Goal: Information Seeking & Learning: Learn about a topic

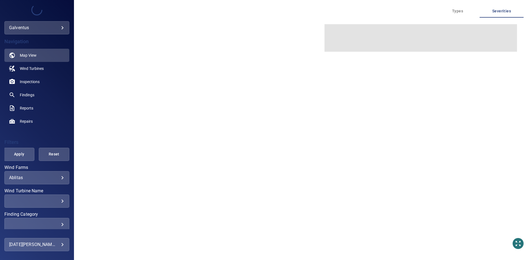
click at [29, 184] on div "Ablitas ******* ​" at bounding box center [36, 177] width 65 height 13
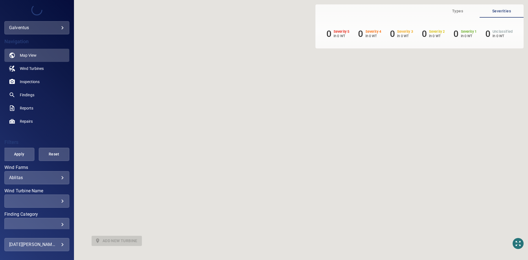
click at [28, 177] on body "**********" at bounding box center [264, 130] width 528 height 260
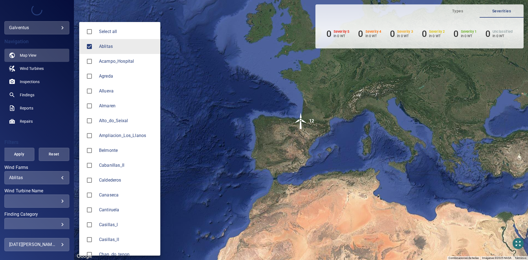
click at [112, 40] on li "Ablitas" at bounding box center [119, 46] width 81 height 15
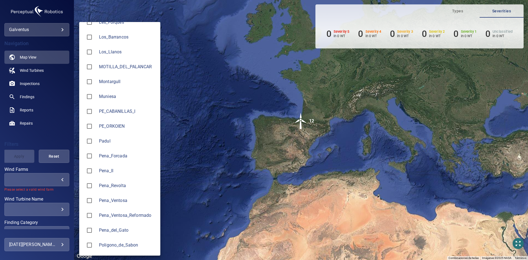
scroll to position [495, 0]
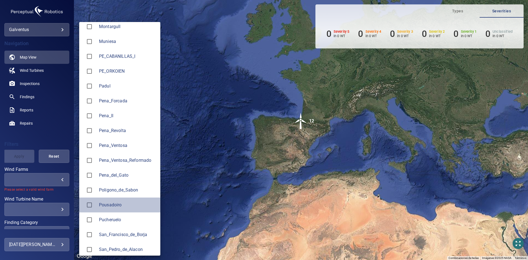
click at [112, 206] on span "Pousadoiro" at bounding box center [127, 204] width 57 height 7
type input "**********"
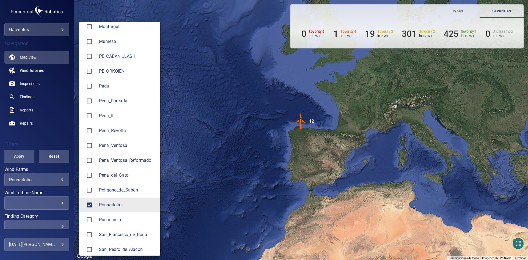
click at [29, 203] on div at bounding box center [264, 130] width 528 height 260
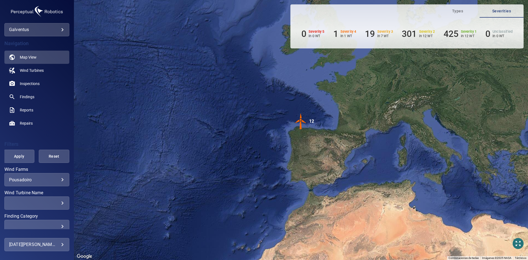
click at [32, 204] on div "Select all Ablitas Acampo_Hospital Agreda Allueva [GEOGRAPHIC_DATA] Alto_do_Sei…" at bounding box center [264, 130] width 528 height 260
click at [32, 204] on div "​" at bounding box center [37, 202] width 56 height 5
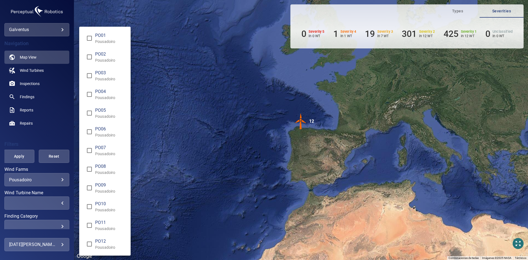
drag, startPoint x: 98, startPoint y: 153, endPoint x: 80, endPoint y: 140, distance: 22.7
click at [99, 153] on p "Pousadoiro" at bounding box center [110, 153] width 31 height 5
type input "**********"
click at [23, 86] on div "Wind Turbine Name" at bounding box center [264, 130] width 528 height 260
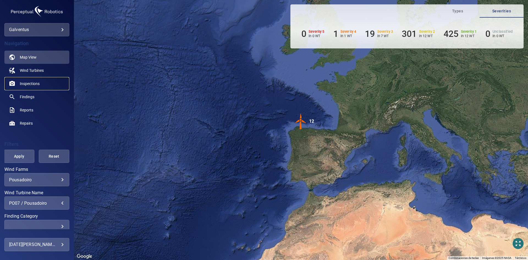
click at [31, 82] on span "Inspections" at bounding box center [30, 83] width 20 height 5
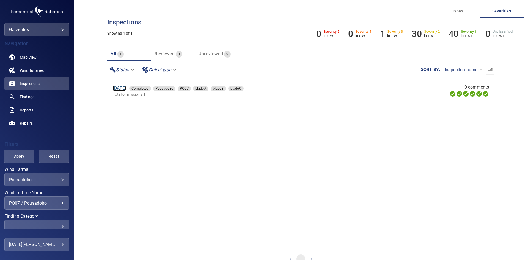
click at [119, 88] on link "[DATE]" at bounding box center [119, 87] width 13 height 5
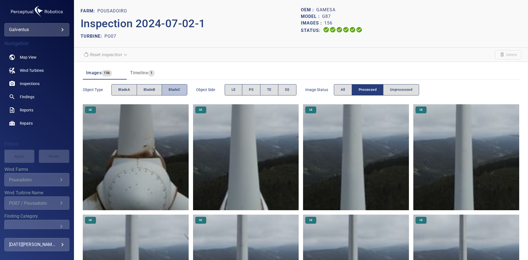
click at [170, 91] on span "bladeC" at bounding box center [174, 90] width 12 height 6
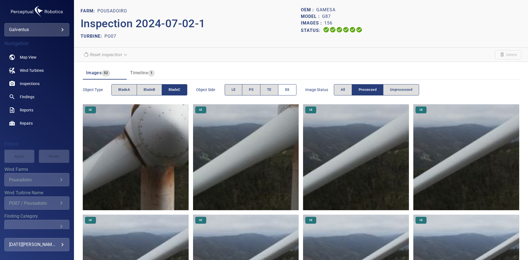
click at [287, 91] on span "SS" at bounding box center [287, 90] width 5 height 6
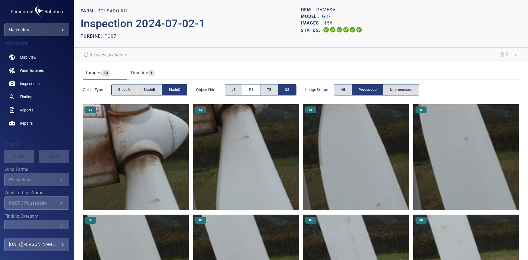
click at [256, 88] on button "PS" at bounding box center [251, 89] width 18 height 11
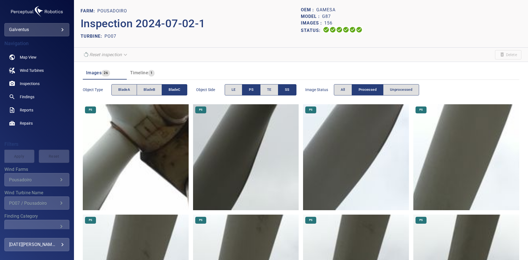
click at [250, 168] on img at bounding box center [246, 157] width 106 height 106
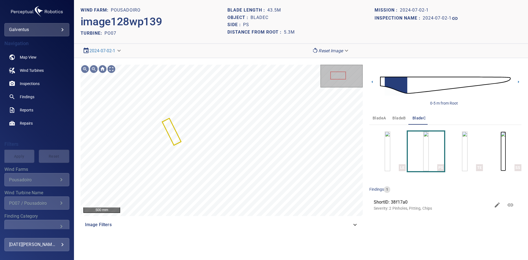
click at [505, 153] on img "button" at bounding box center [502, 151] width 5 height 40
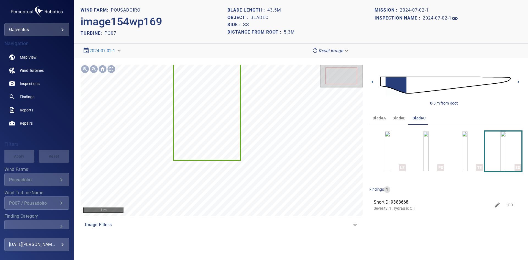
click at [519, 82] on icon at bounding box center [518, 82] width 6 height 6
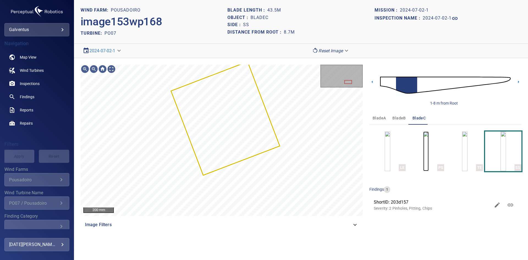
click at [428, 159] on img "button" at bounding box center [425, 151] width 5 height 40
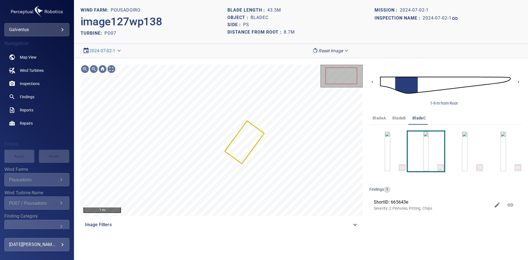
click at [375, 79] on div "1-9 m from Root" at bounding box center [445, 85] width 152 height 41
click at [371, 81] on icon at bounding box center [372, 82] width 6 height 6
